Goal: Find specific page/section: Find specific page/section

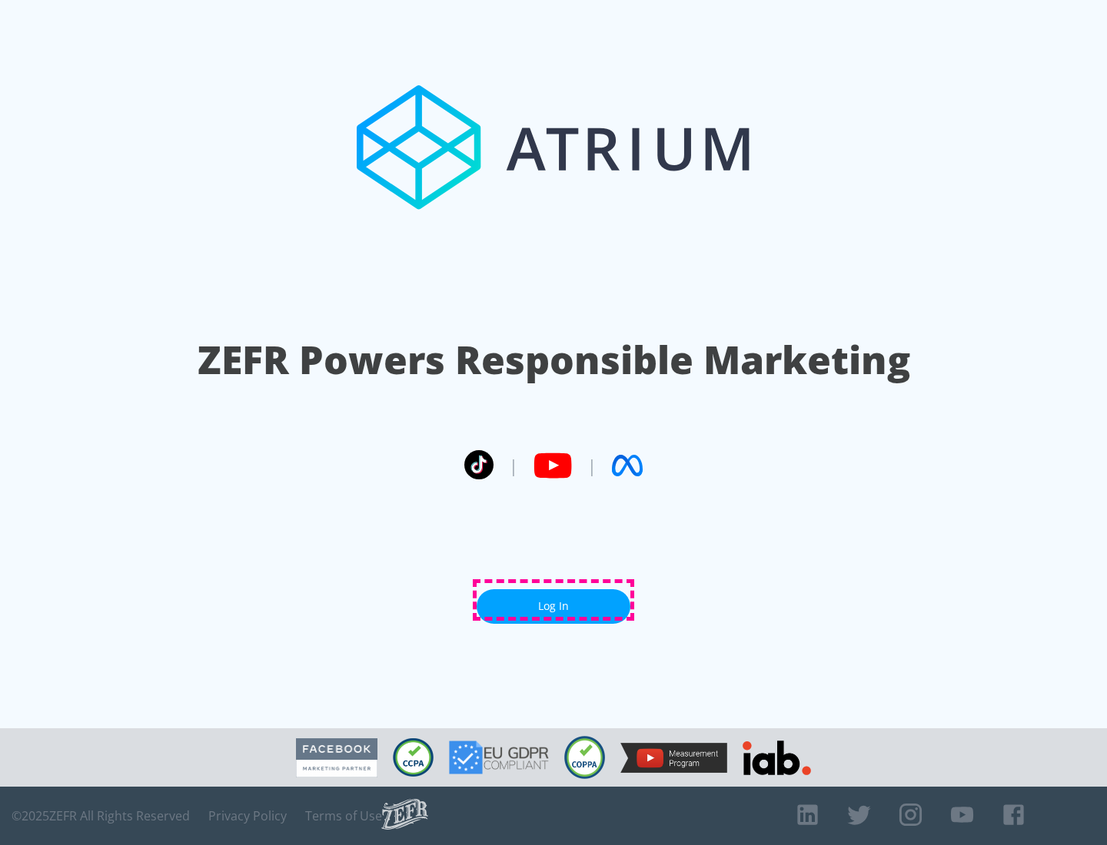
click at [553, 600] on link "Log In" at bounding box center [553, 606] width 154 height 35
